Goal: Download file/media

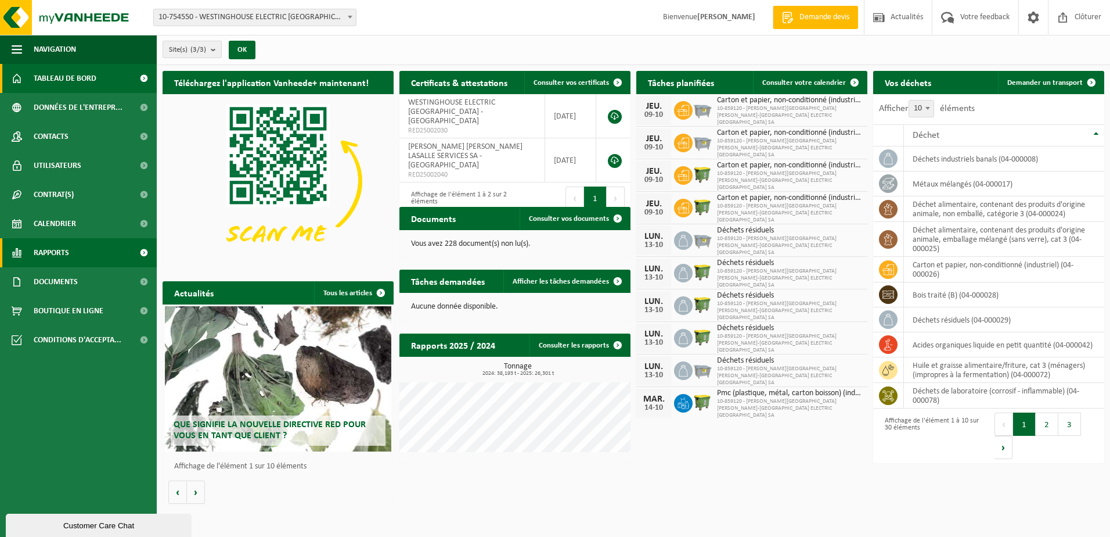
click at [46, 254] on span "Rapports" at bounding box center [51, 252] width 35 height 29
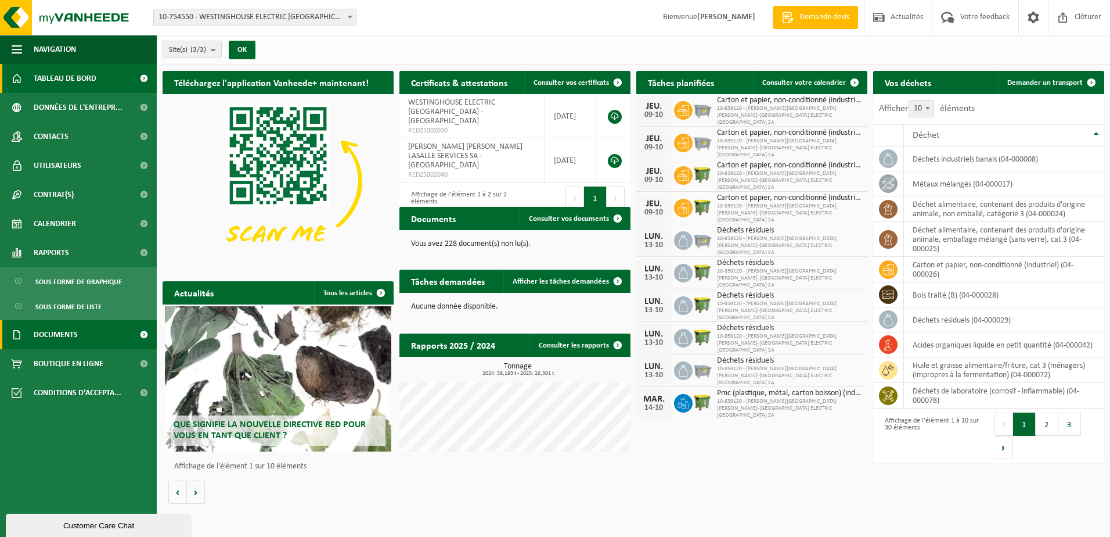
click at [60, 332] on span "Documents" at bounding box center [56, 334] width 44 height 29
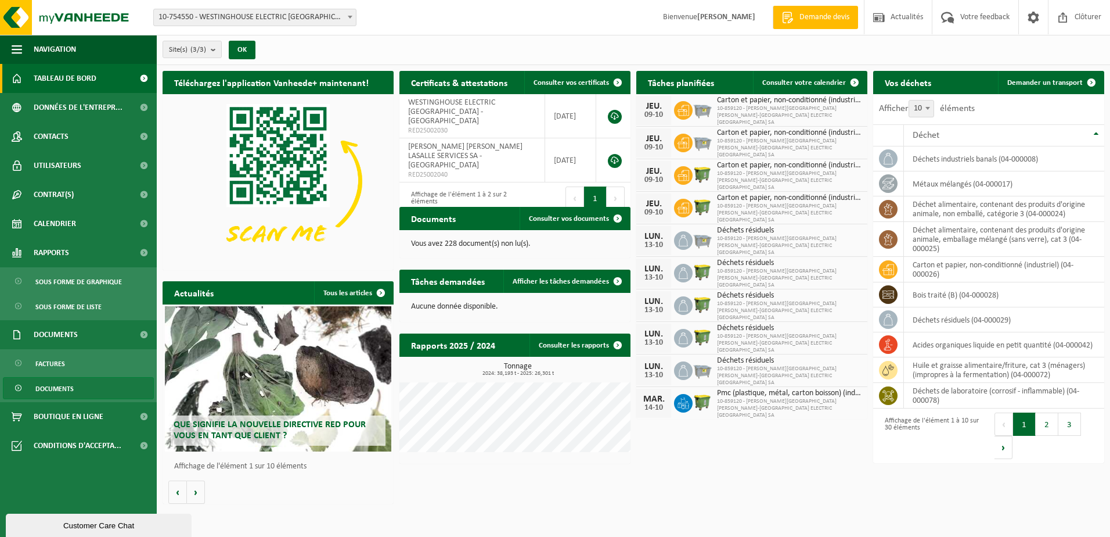
click at [62, 380] on span "Documents" at bounding box center [54, 388] width 38 height 22
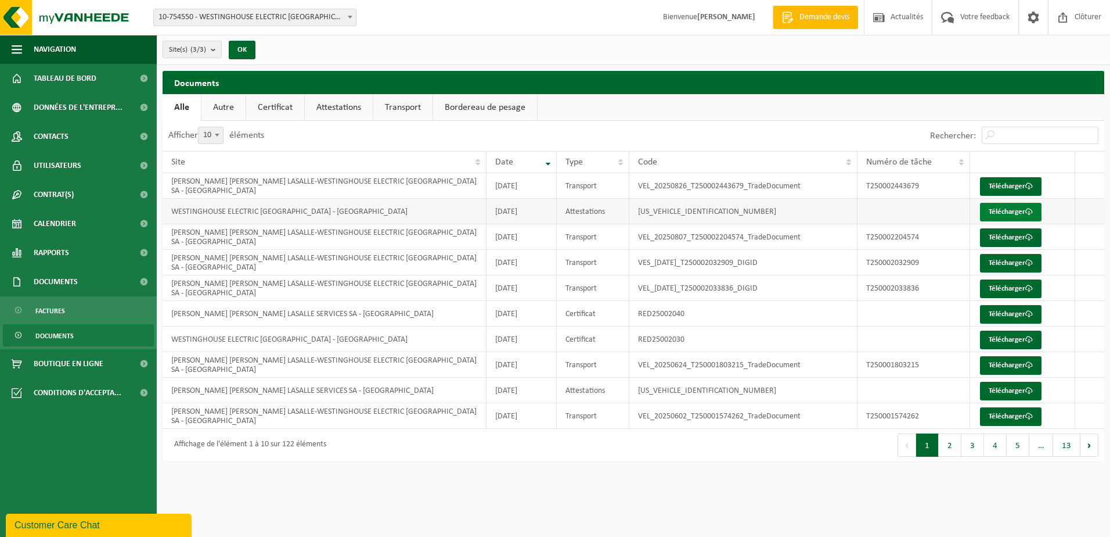
click at [1001, 212] on link "Télécharger" at bounding box center [1011, 212] width 62 height 19
click at [1013, 340] on link "Télécharger" at bounding box center [1011, 339] width 62 height 19
